Goal: Information Seeking & Learning: Find contact information

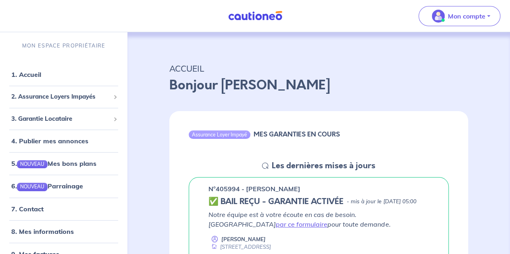
drag, startPoint x: 128, startPoint y: 132, endPoint x: 125, endPoint y: 167, distance: 35.6
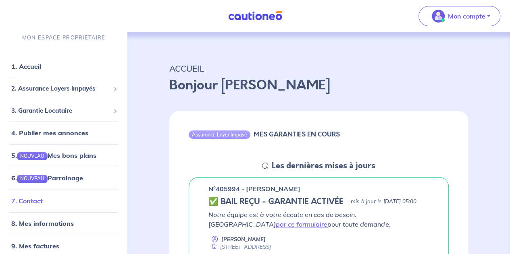
click at [43, 199] on link "7. Contact" at bounding box center [26, 201] width 31 height 8
click at [40, 197] on link "7. Contact" at bounding box center [26, 201] width 31 height 8
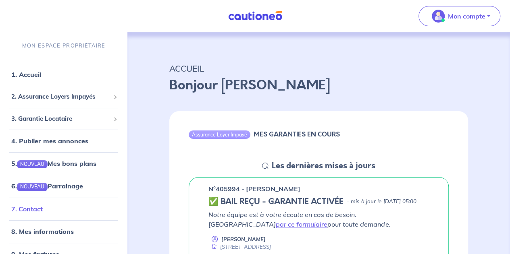
click at [43, 213] on link "7. Contact" at bounding box center [26, 209] width 31 height 8
click at [43, 211] on link "7. Contact" at bounding box center [26, 209] width 31 height 8
click at [43, 210] on link "7. Contact" at bounding box center [26, 209] width 31 height 8
click at [40, 212] on link "7. Contact" at bounding box center [26, 209] width 31 height 8
